Goal: Find specific page/section: Find specific page/section

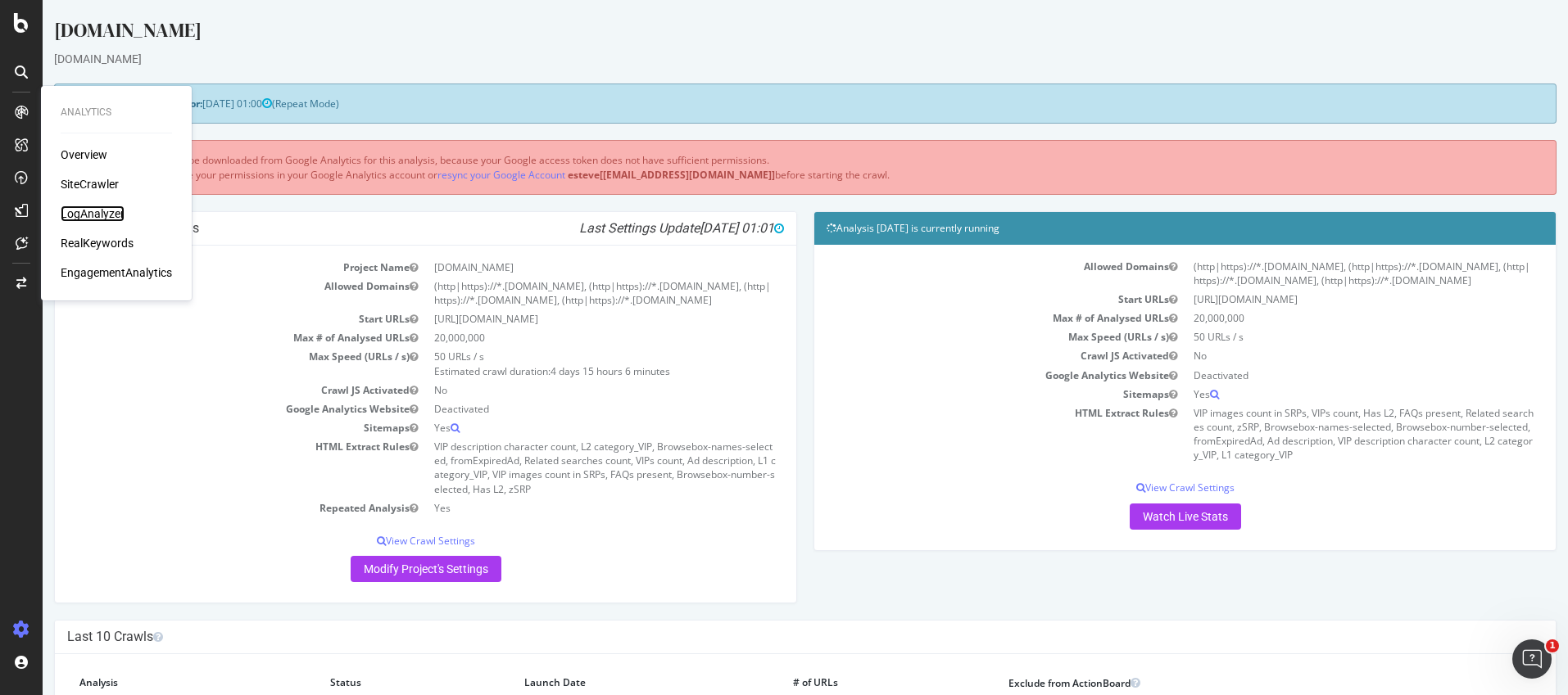
click at [104, 211] on div "LogAnalyzer" at bounding box center [93, 214] width 63 height 17
